Goal: Transaction & Acquisition: Subscribe to service/newsletter

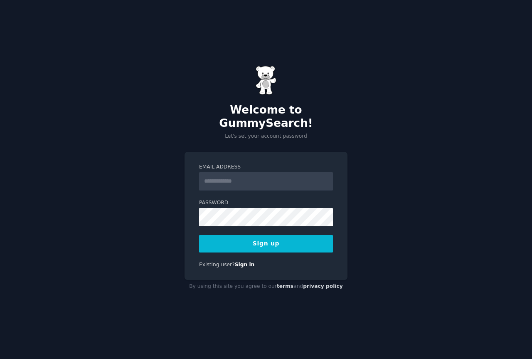
click at [253, 182] on input "Email Address" at bounding box center [266, 181] width 134 height 18
click at [226, 178] on input "Email Address" at bounding box center [266, 181] width 134 height 18
paste input "**********"
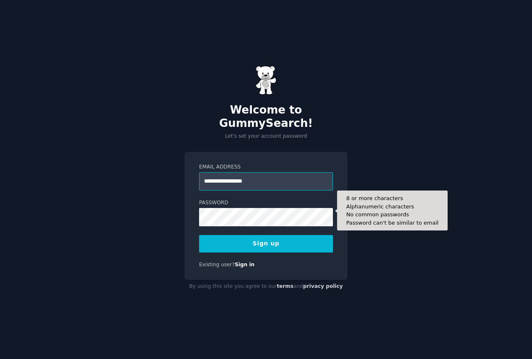
type input "**********"
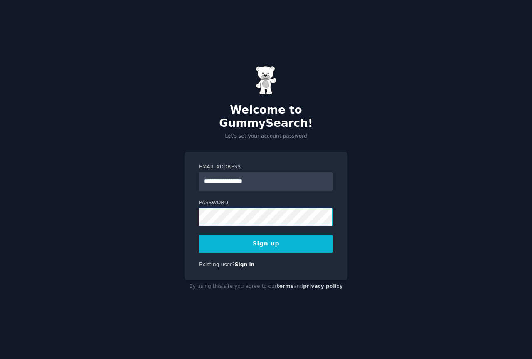
click at [199, 235] on button "Sign up" at bounding box center [266, 243] width 134 height 17
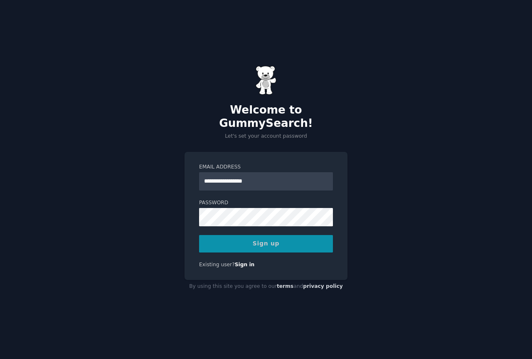
click at [305, 239] on div "Sign up" at bounding box center [266, 243] width 134 height 17
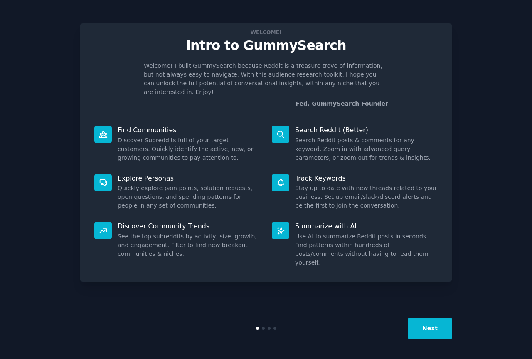
click at [431, 328] on button "Next" at bounding box center [430, 328] width 45 height 20
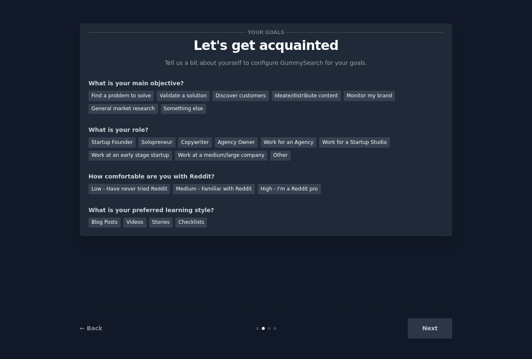
click at [434, 332] on div "Next" at bounding box center [390, 328] width 124 height 20
click at [117, 100] on div "Find a problem to solve" at bounding box center [121, 96] width 65 height 10
click at [165, 99] on div "Validate a solution" at bounding box center [183, 96] width 53 height 10
click at [117, 91] on div "Find a problem to solve" at bounding box center [121, 96] width 65 height 10
click at [119, 142] on div "Startup Founder" at bounding box center [112, 142] width 47 height 10
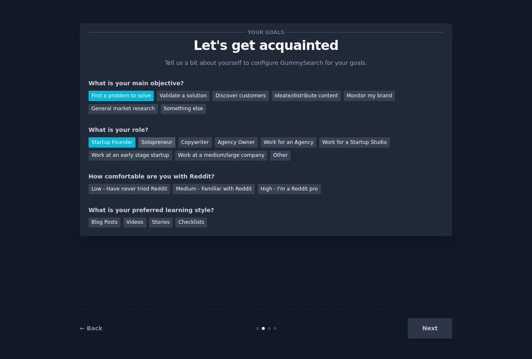
click at [151, 145] on div "Solopreneur" at bounding box center [157, 142] width 37 height 10
click at [126, 191] on div "Low - Have never tried Reddit" at bounding box center [130, 189] width 82 height 10
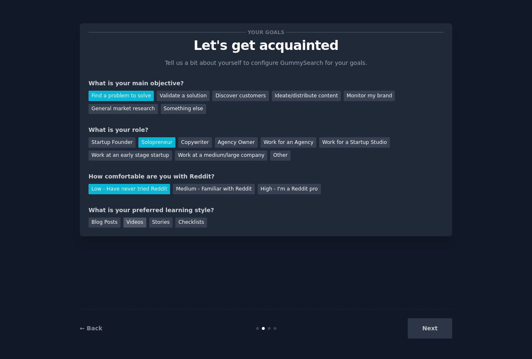
click at [132, 223] on div "Videos" at bounding box center [135, 223] width 23 height 10
click at [155, 221] on div "Stories" at bounding box center [160, 223] width 23 height 10
click at [176, 220] on div "Checklists" at bounding box center [192, 223] width 32 height 10
click at [433, 330] on button "Next" at bounding box center [430, 328] width 45 height 20
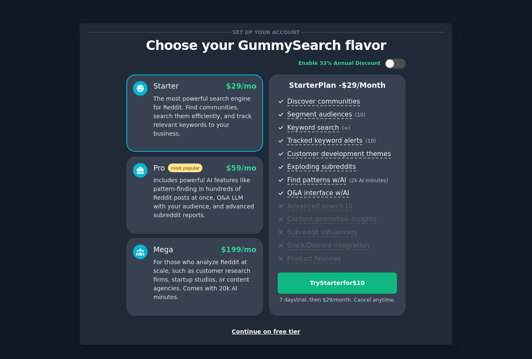
click at [258, 331] on div "Continue on free tier" at bounding box center [266, 331] width 355 height 9
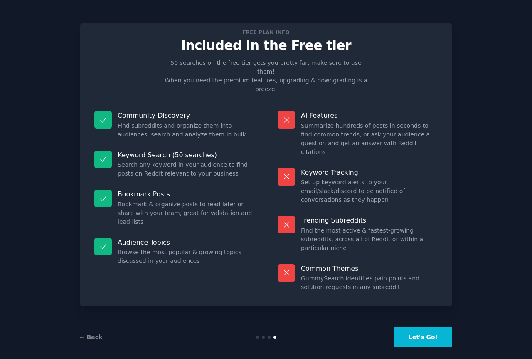
click at [413, 329] on button "Let's Go!" at bounding box center [423, 337] width 58 height 20
